Goal: Find specific page/section: Find specific page/section

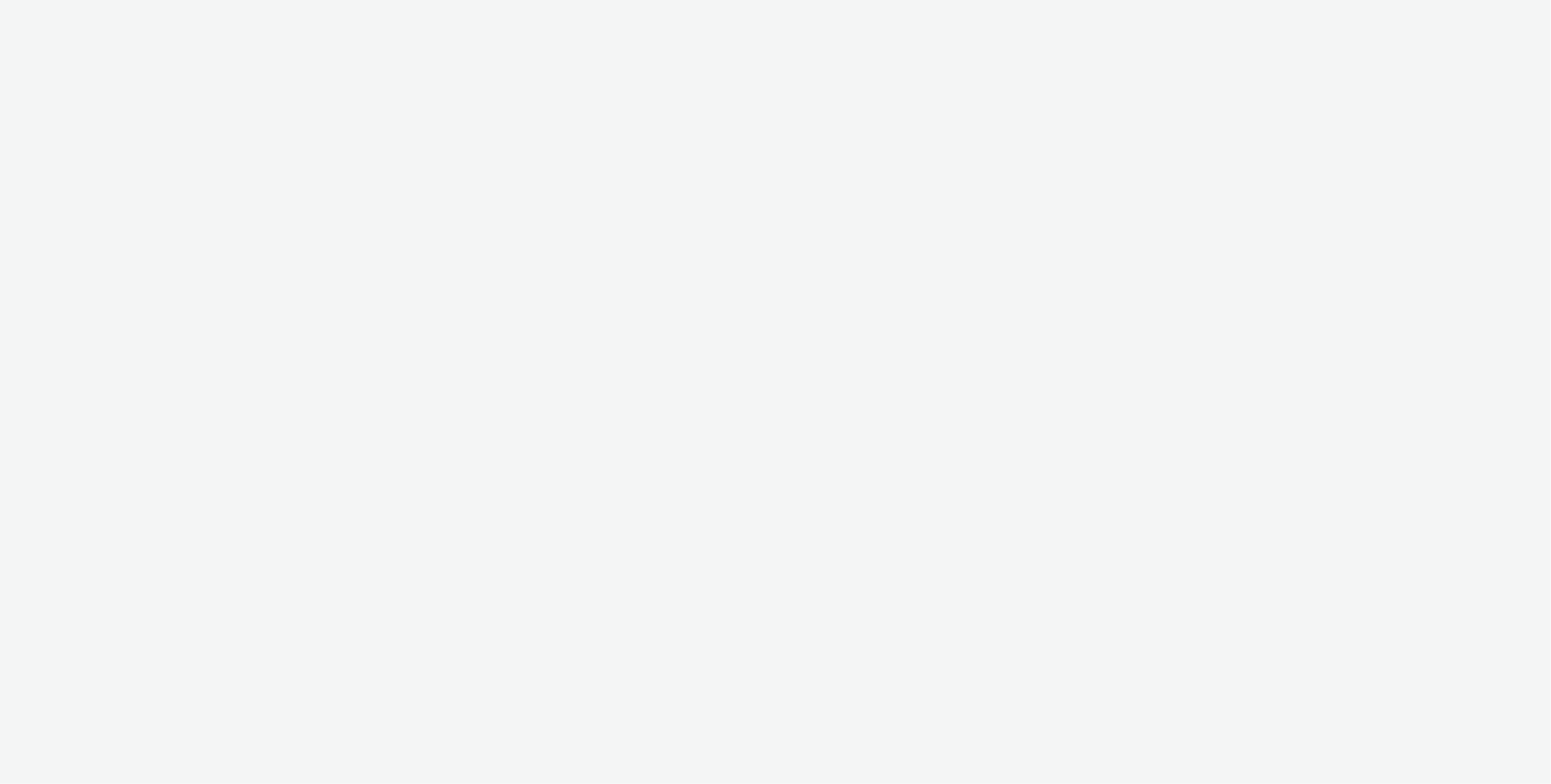
select select "ac009755-aa48-4799-8050-7a339a378eb8"
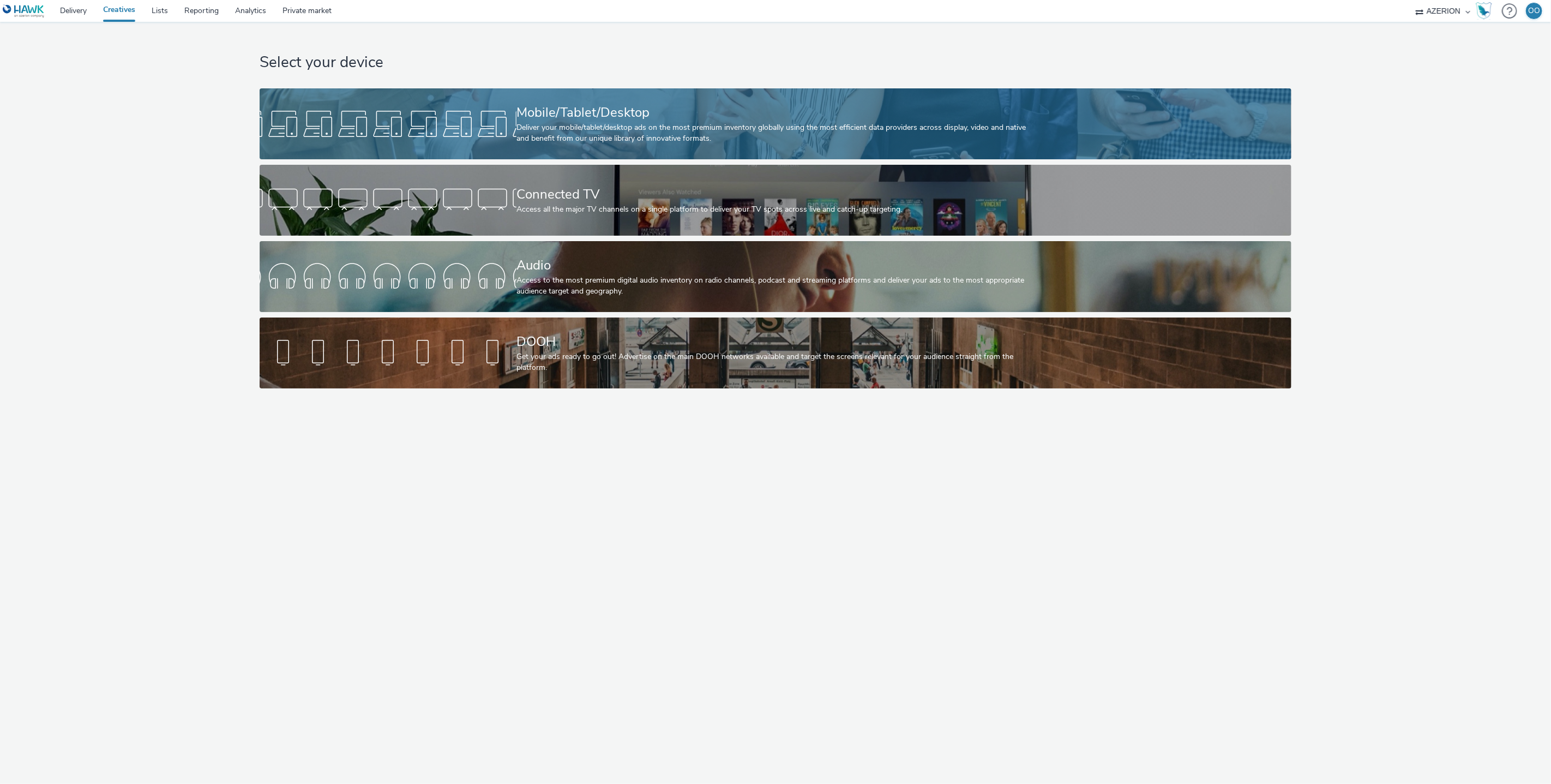
click at [489, 122] on div at bounding box center [388, 123] width 257 height 35
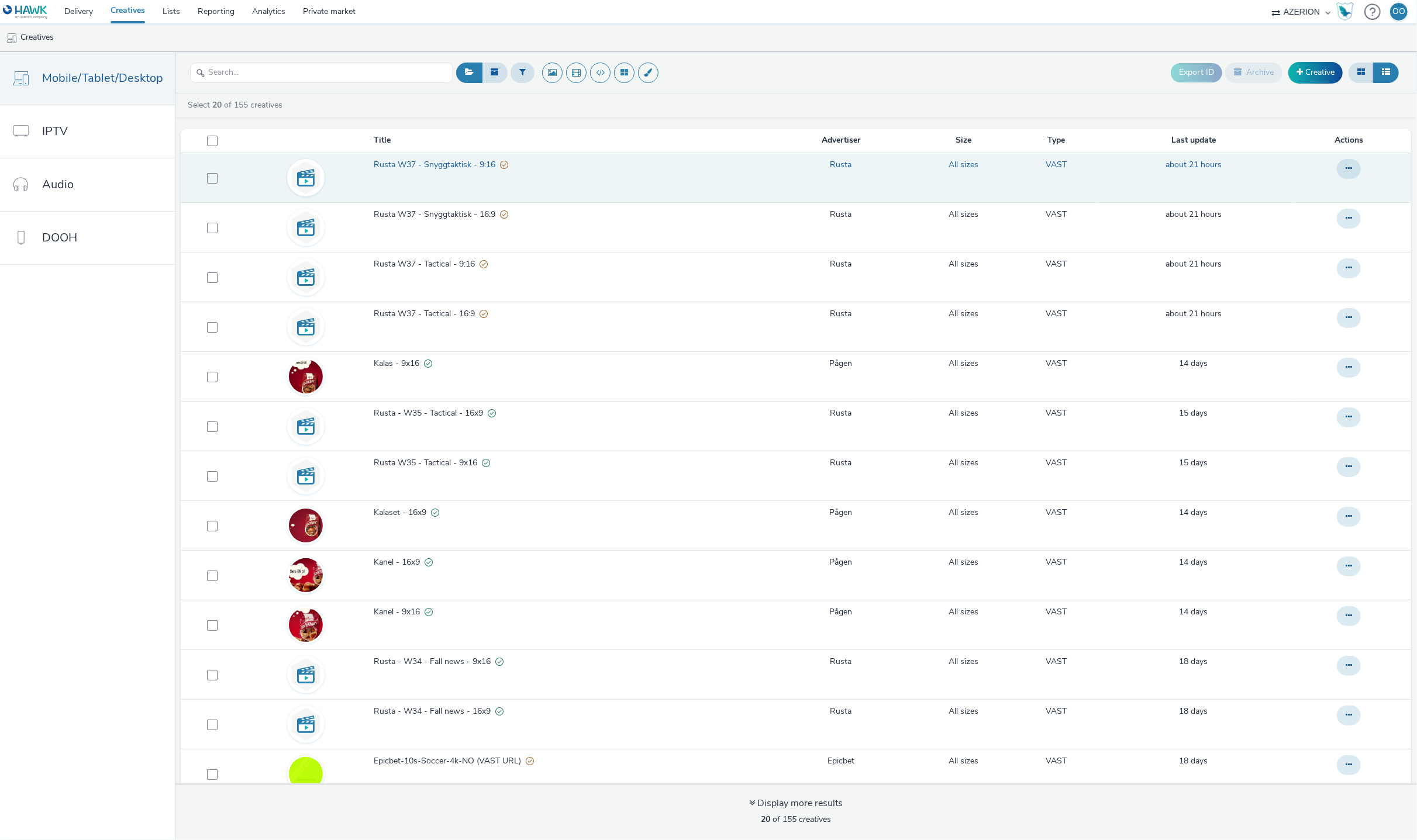
click at [421, 173] on link "Rusta W37 - Snyggtaktisk - 9:16" at bounding box center [572, 168] width 397 height 17
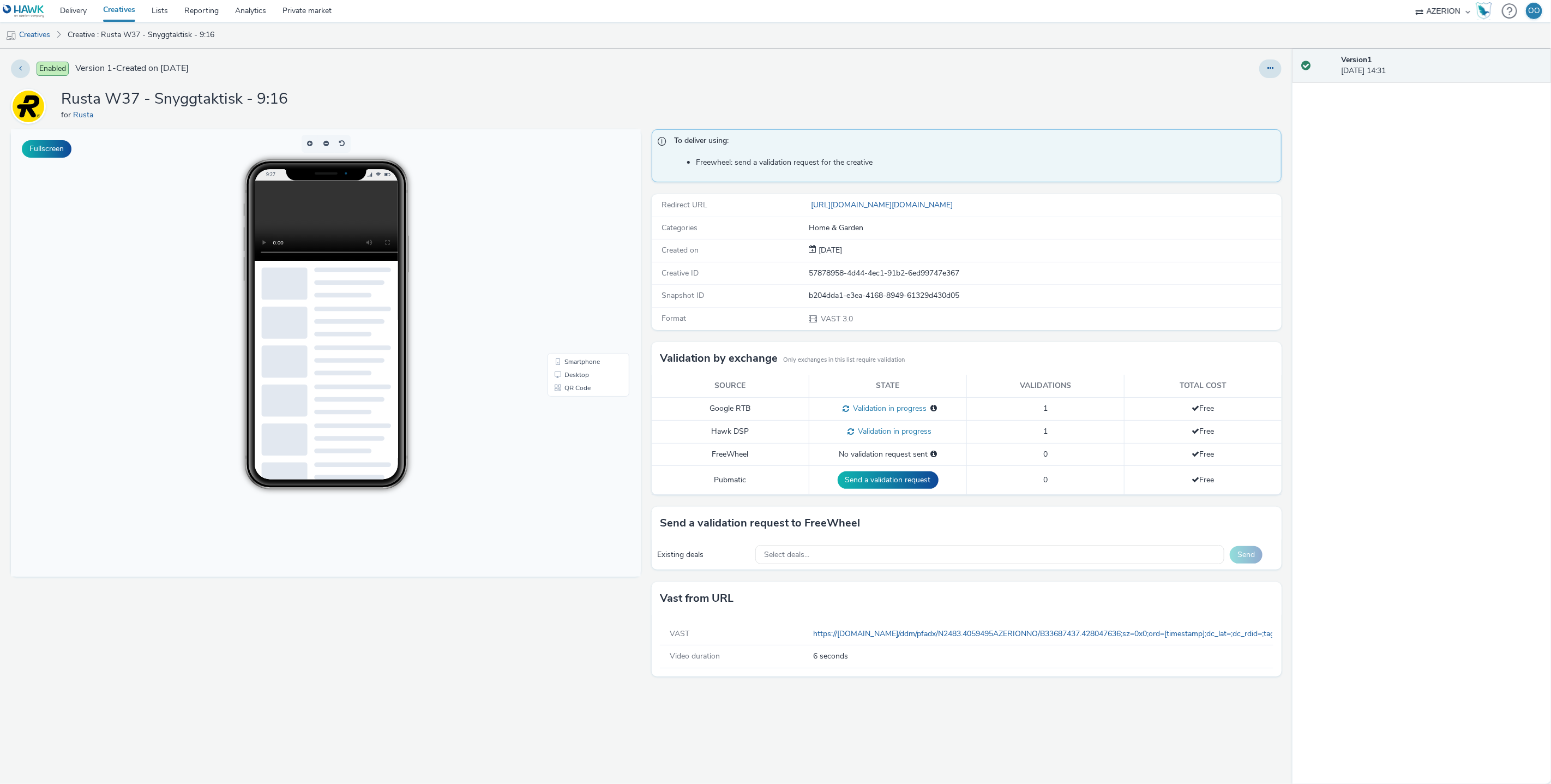
scroll to position [2, 0]
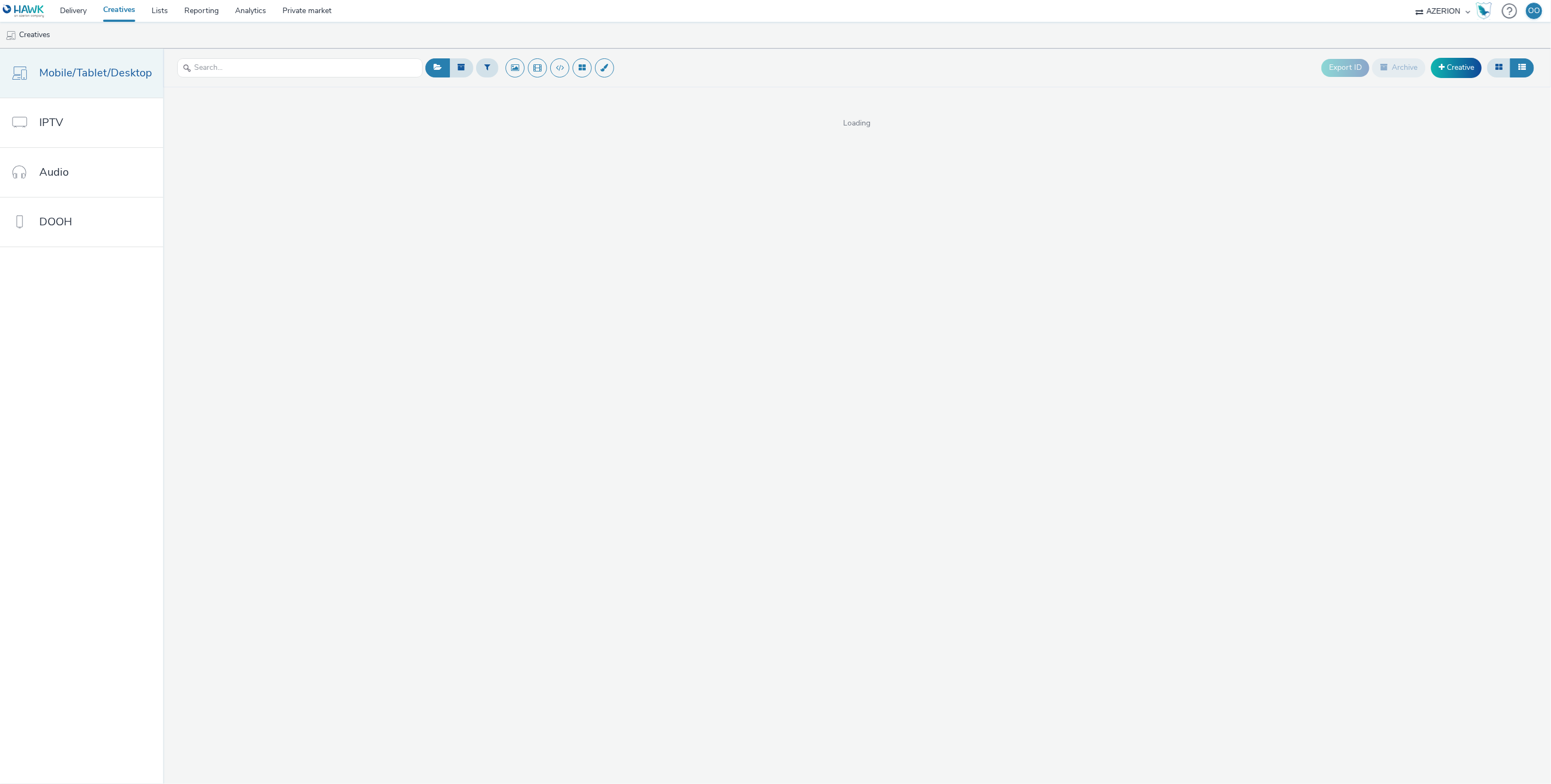
click at [108, 71] on span "Mobile/Tablet/Desktop" at bounding box center [95, 72] width 113 height 15
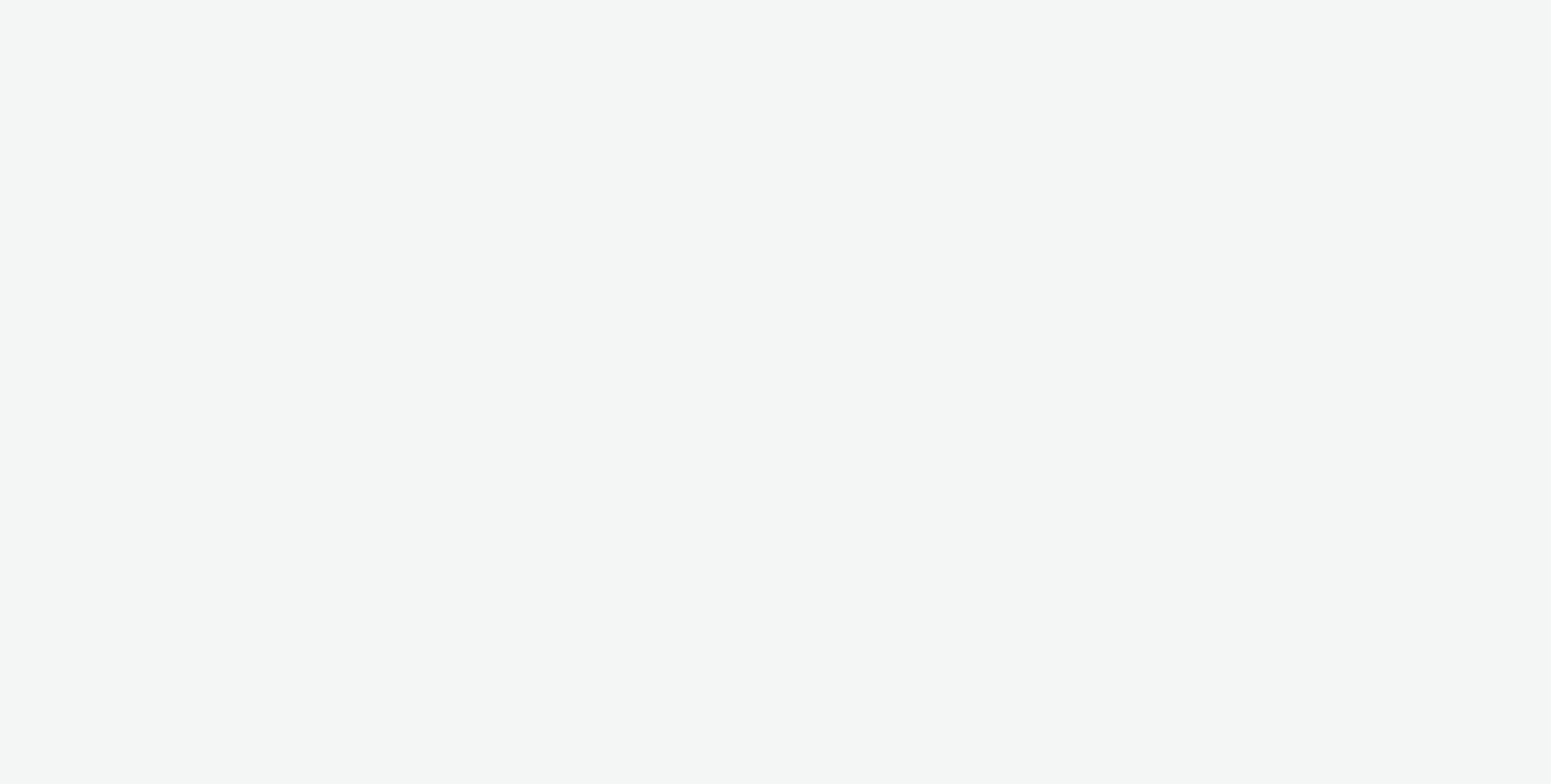
select select "ac009755-aa48-4799-8050-7a339a378eb8"
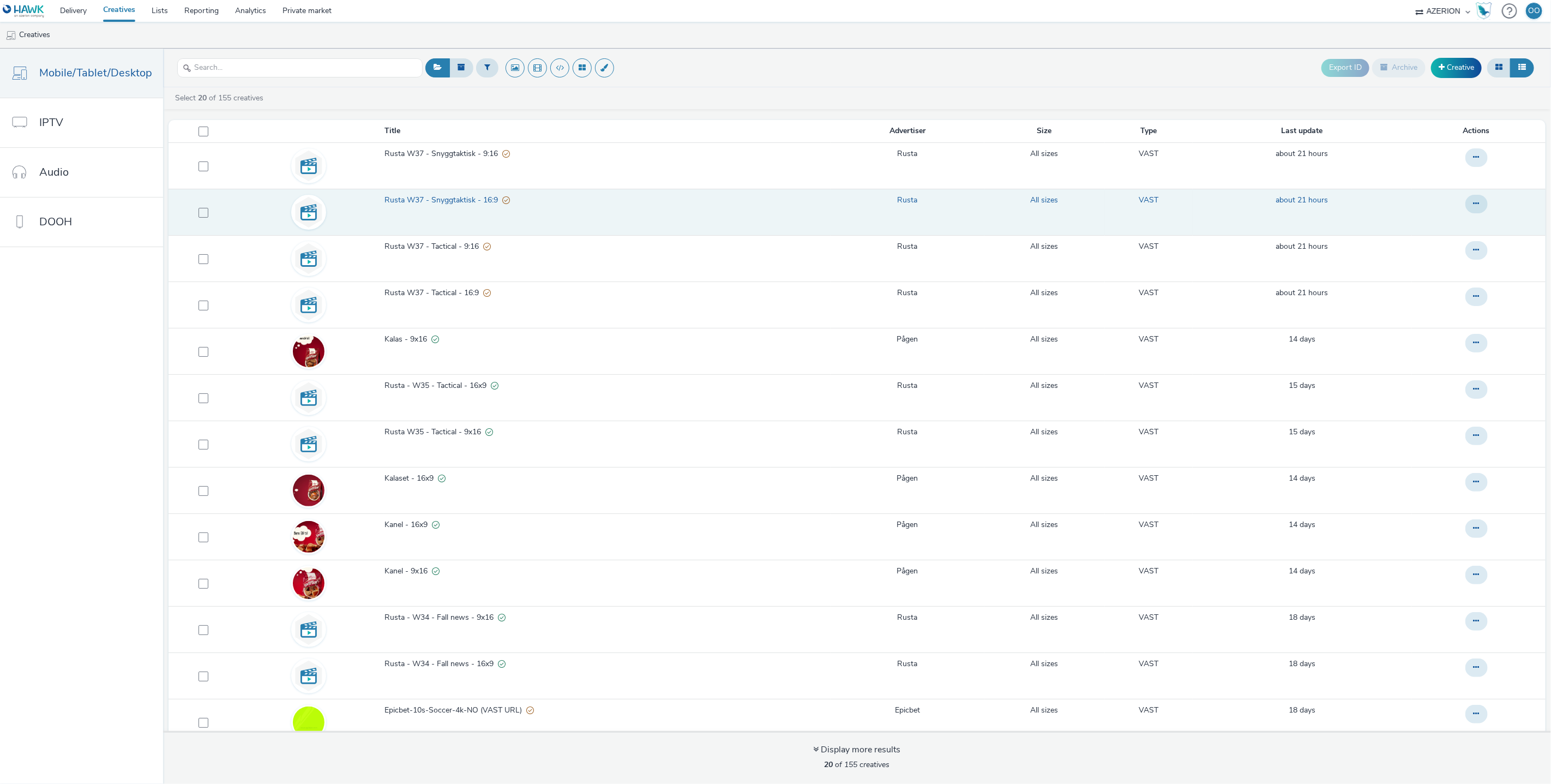
click at [454, 199] on span "Rusta W37 - Snyggtaktisk - 16:9" at bounding box center [443, 200] width 118 height 11
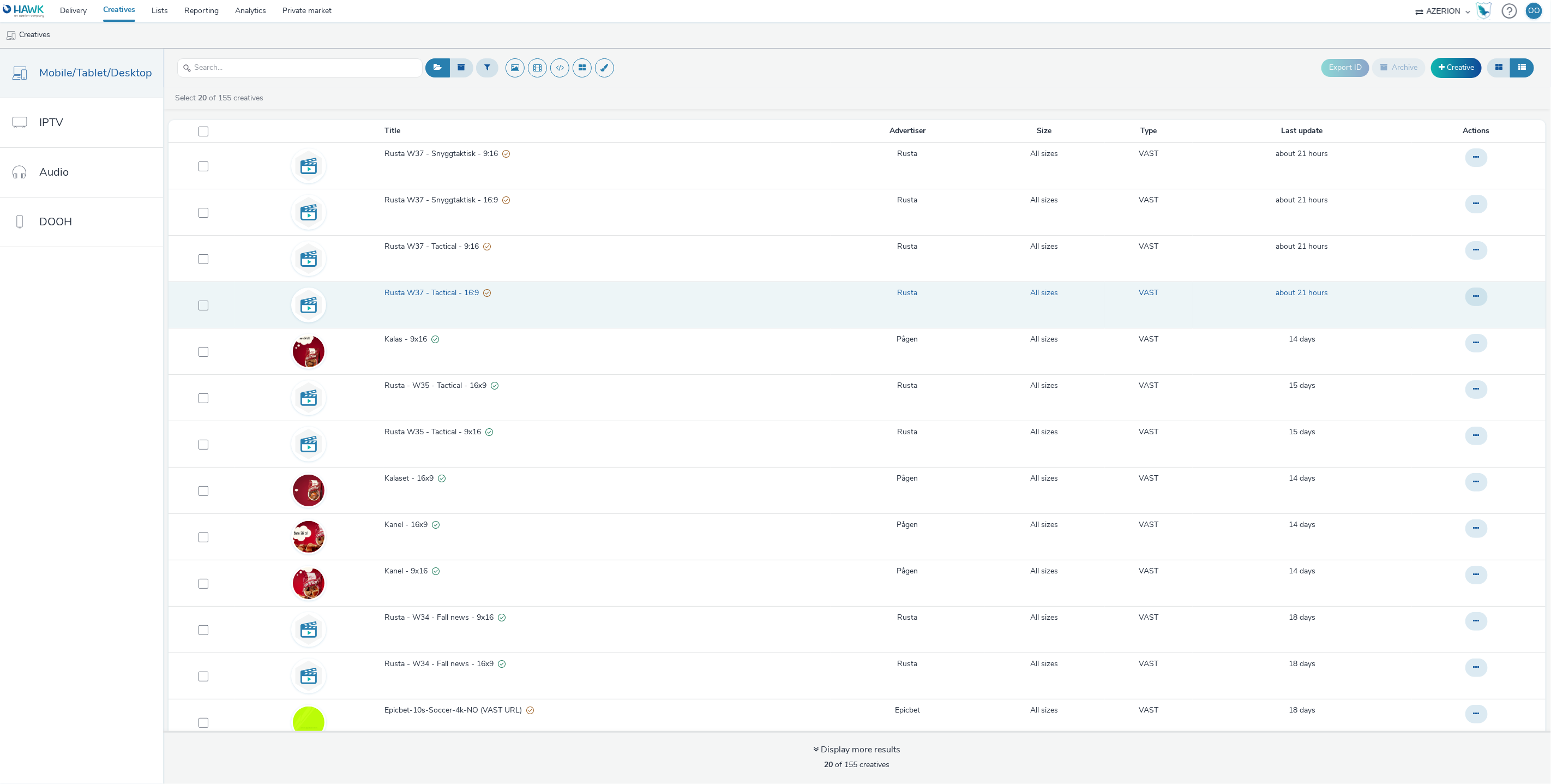
click at [447, 293] on span "Rusta W37 - Tactical - 16:9" at bounding box center [434, 292] width 99 height 11
